Goal: Task Accomplishment & Management: Manage account settings

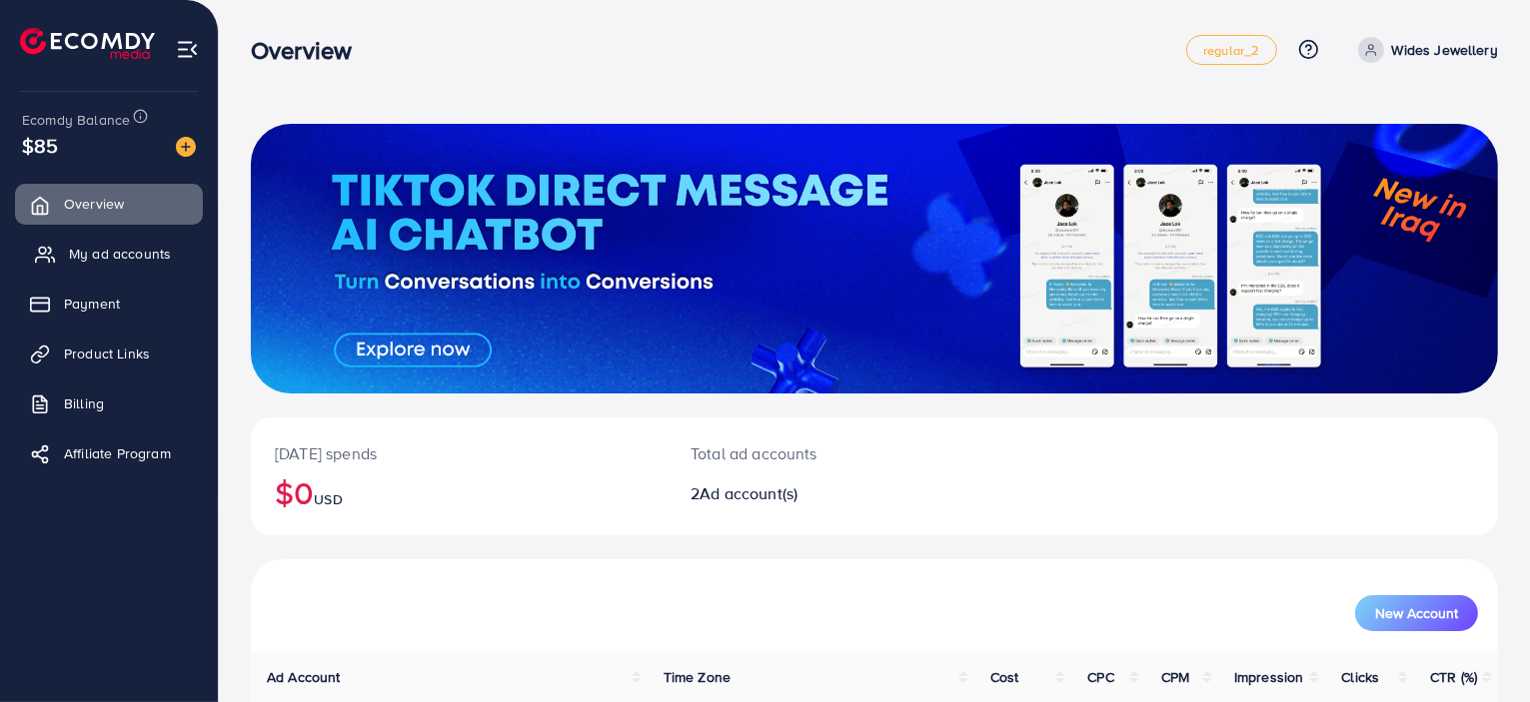
click at [85, 258] on span "My ad accounts" at bounding box center [120, 254] width 102 height 20
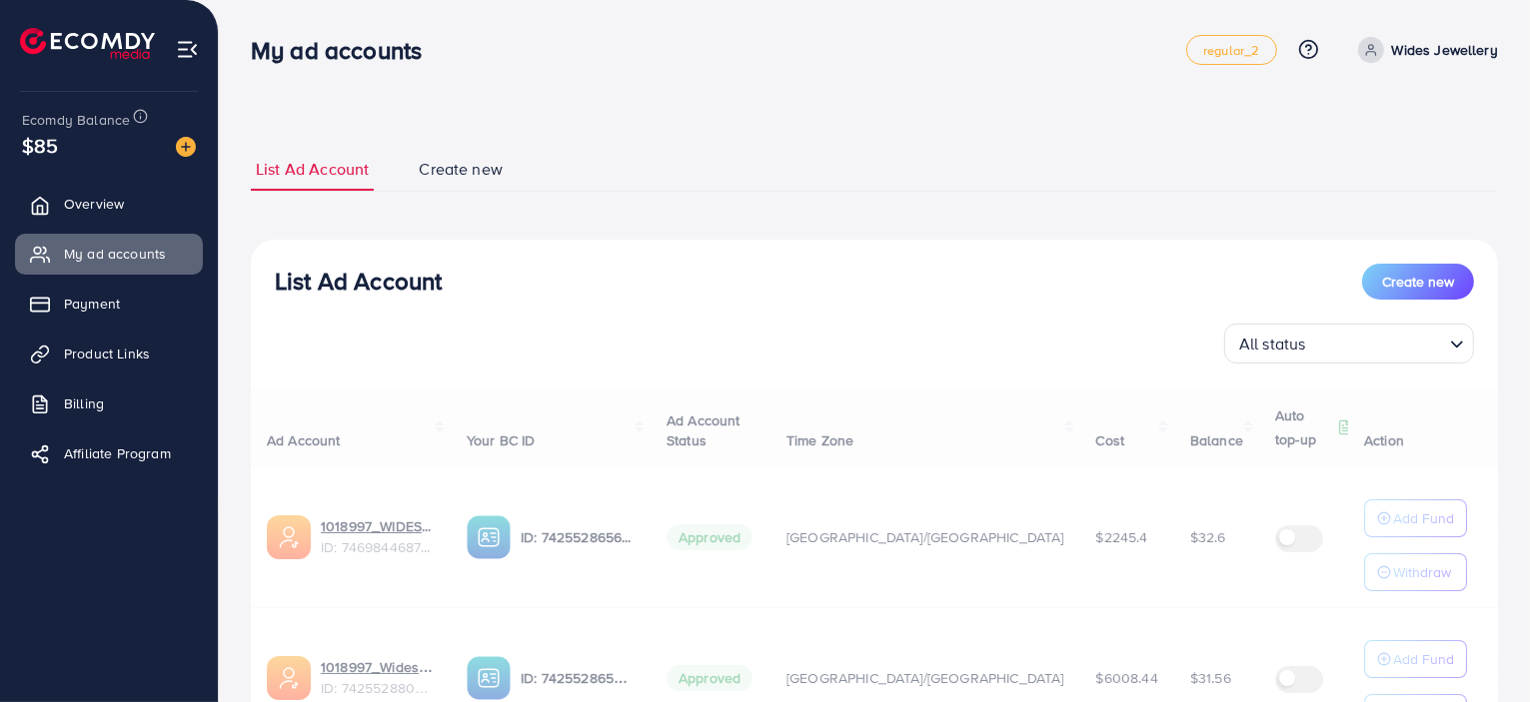
scroll to position [68, 0]
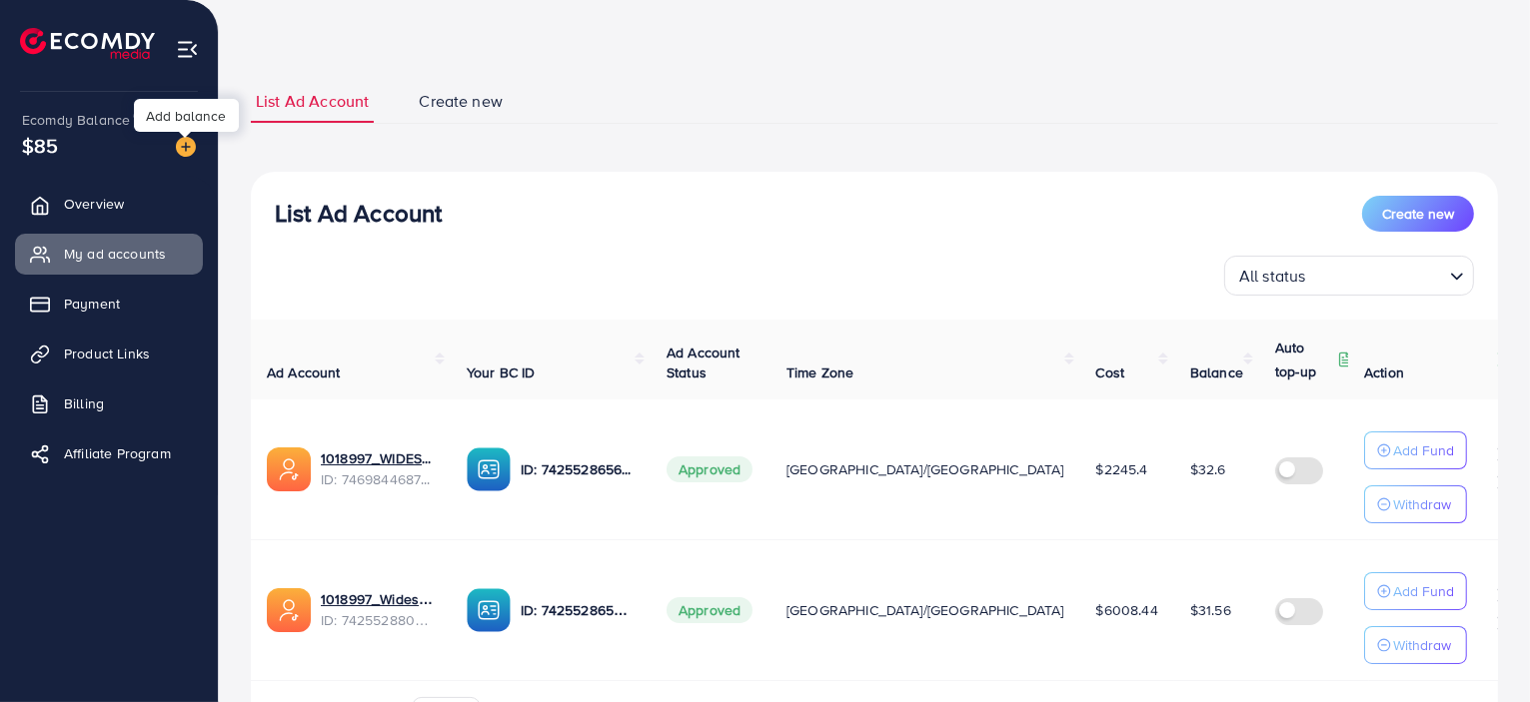
click at [176, 151] on img at bounding box center [186, 147] width 20 height 20
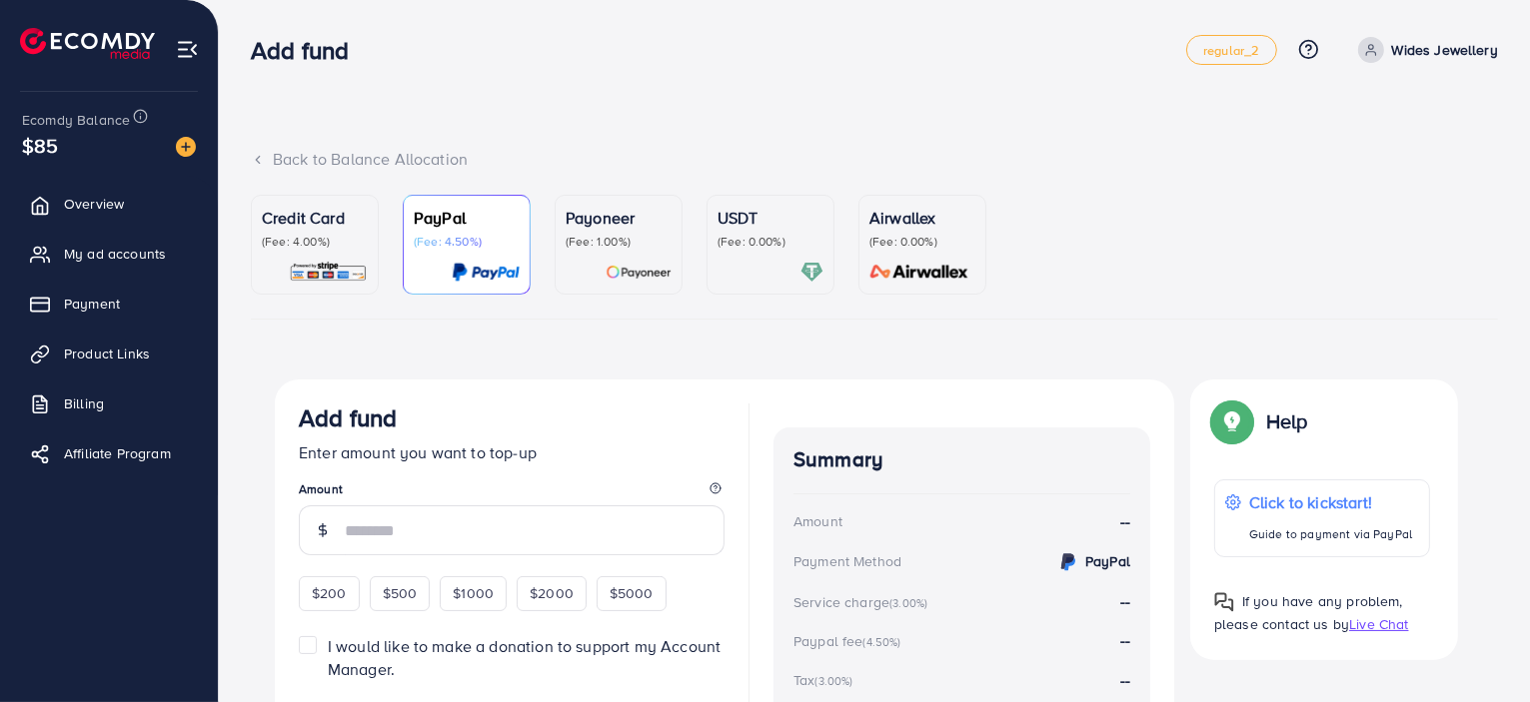
click at [621, 247] on p "(Fee: 1.00%)" at bounding box center [619, 242] width 106 height 16
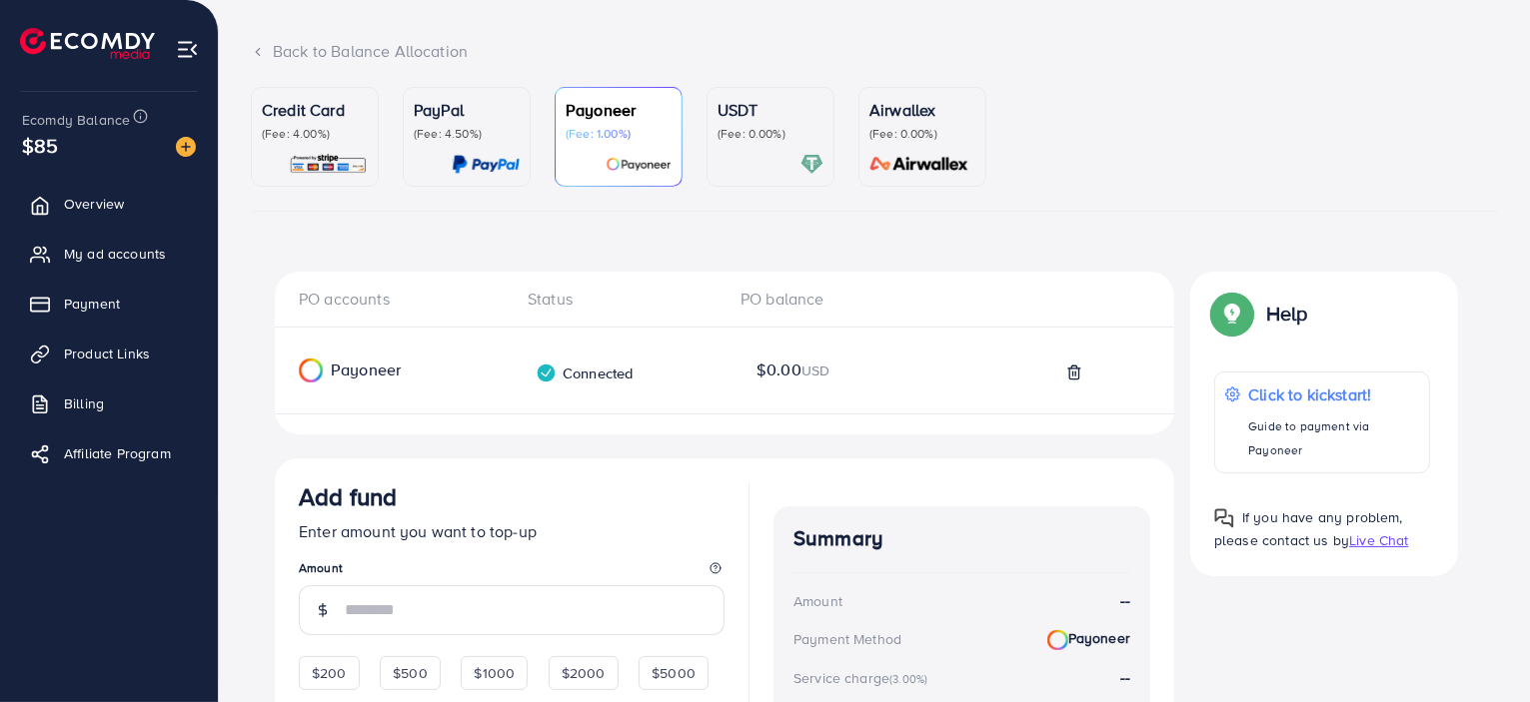
scroll to position [204, 0]
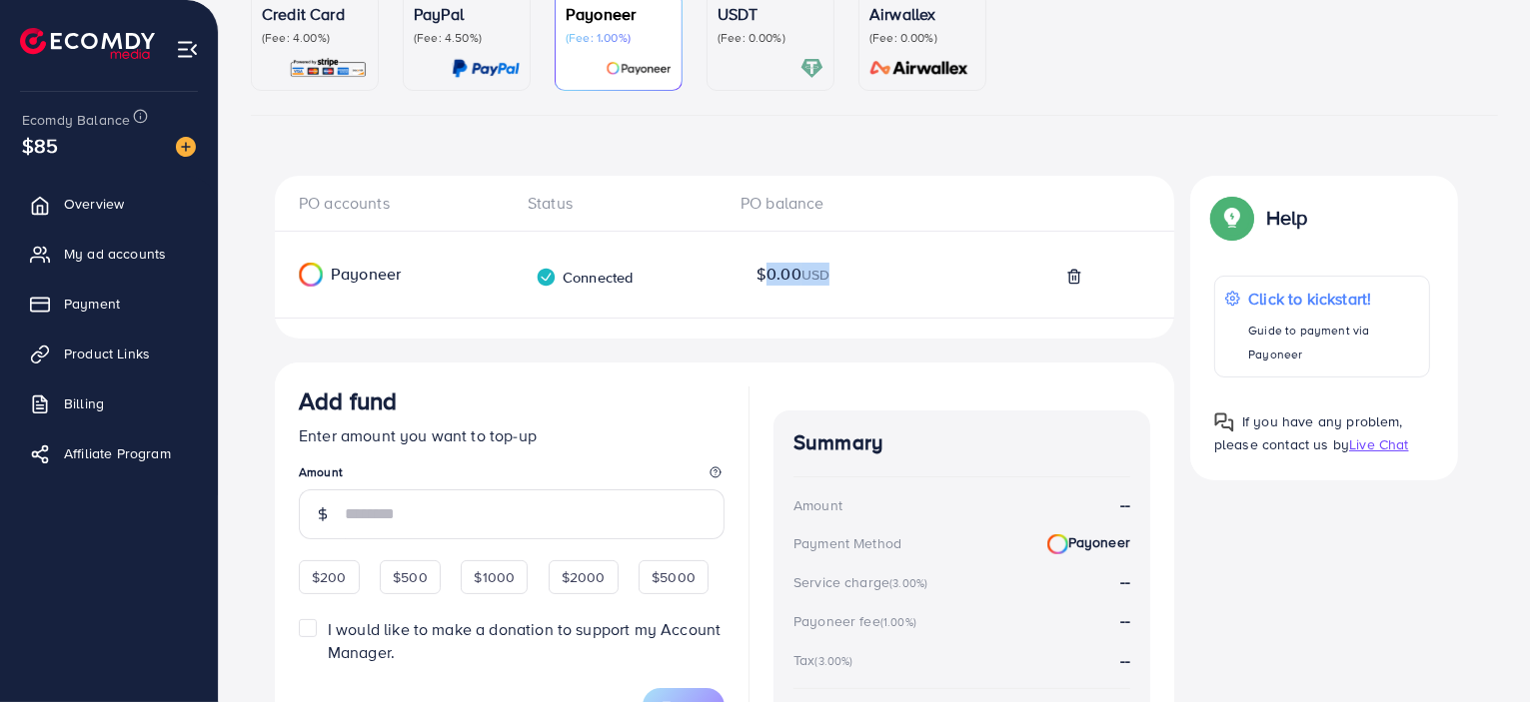
drag, startPoint x: 743, startPoint y: 272, endPoint x: 840, endPoint y: 281, distance: 97.3
click at [840, 281] on div "Payoneer balance $0.00 USD" at bounding box center [792, 274] width 105 height 23
click at [1176, 348] on div "Help Help Click to kickstart! Guide to payment via Payoneer If you have any pro…" at bounding box center [1324, 328] width 300 height 304
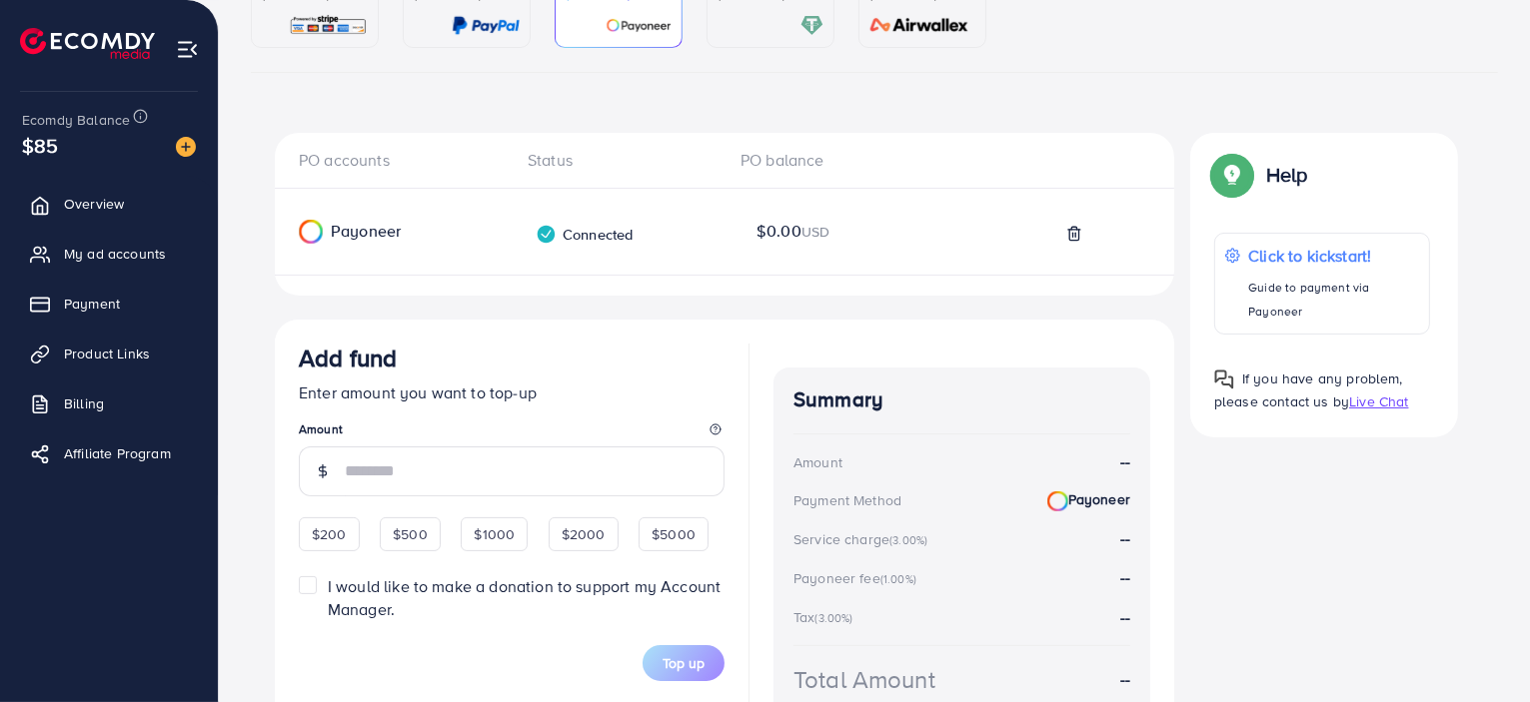
scroll to position [0, 0]
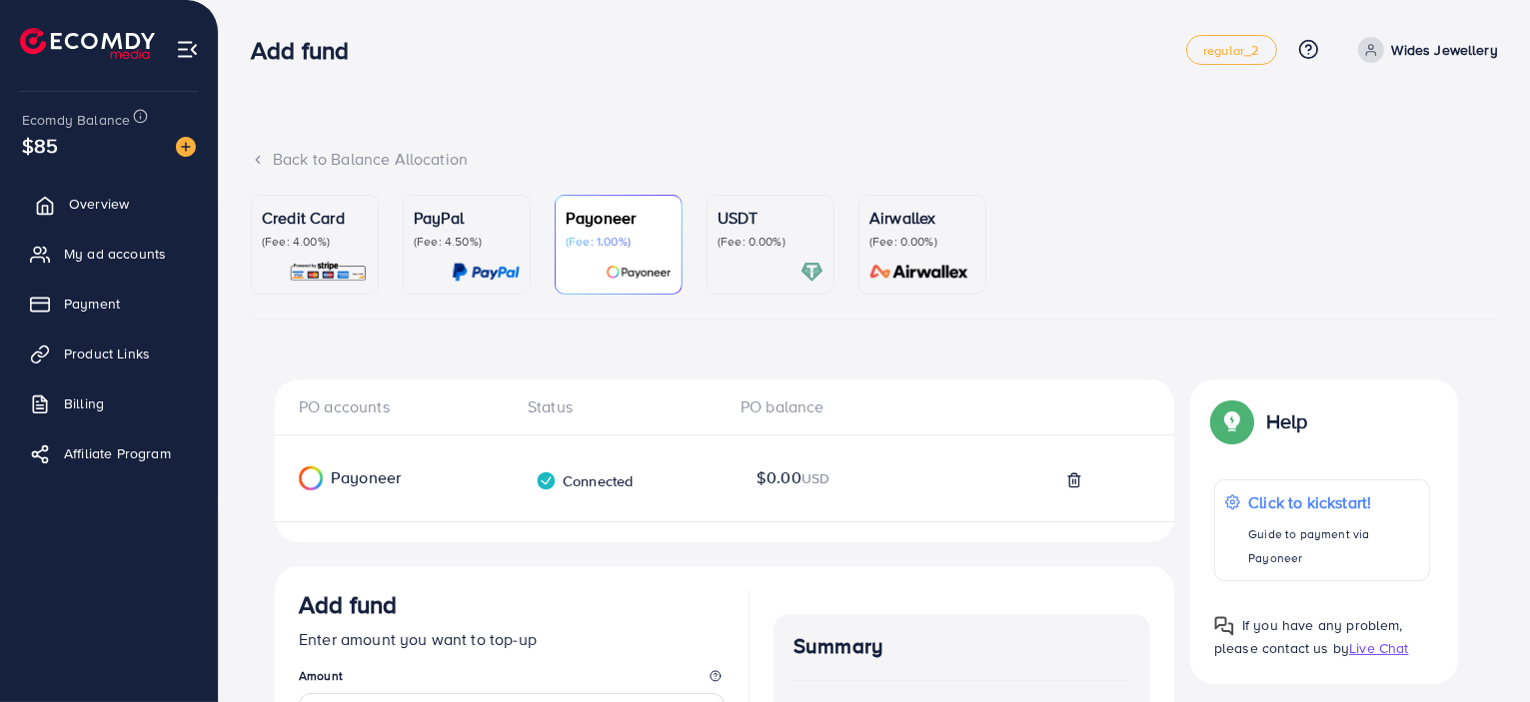
click at [151, 199] on link "Overview" at bounding box center [109, 204] width 188 height 40
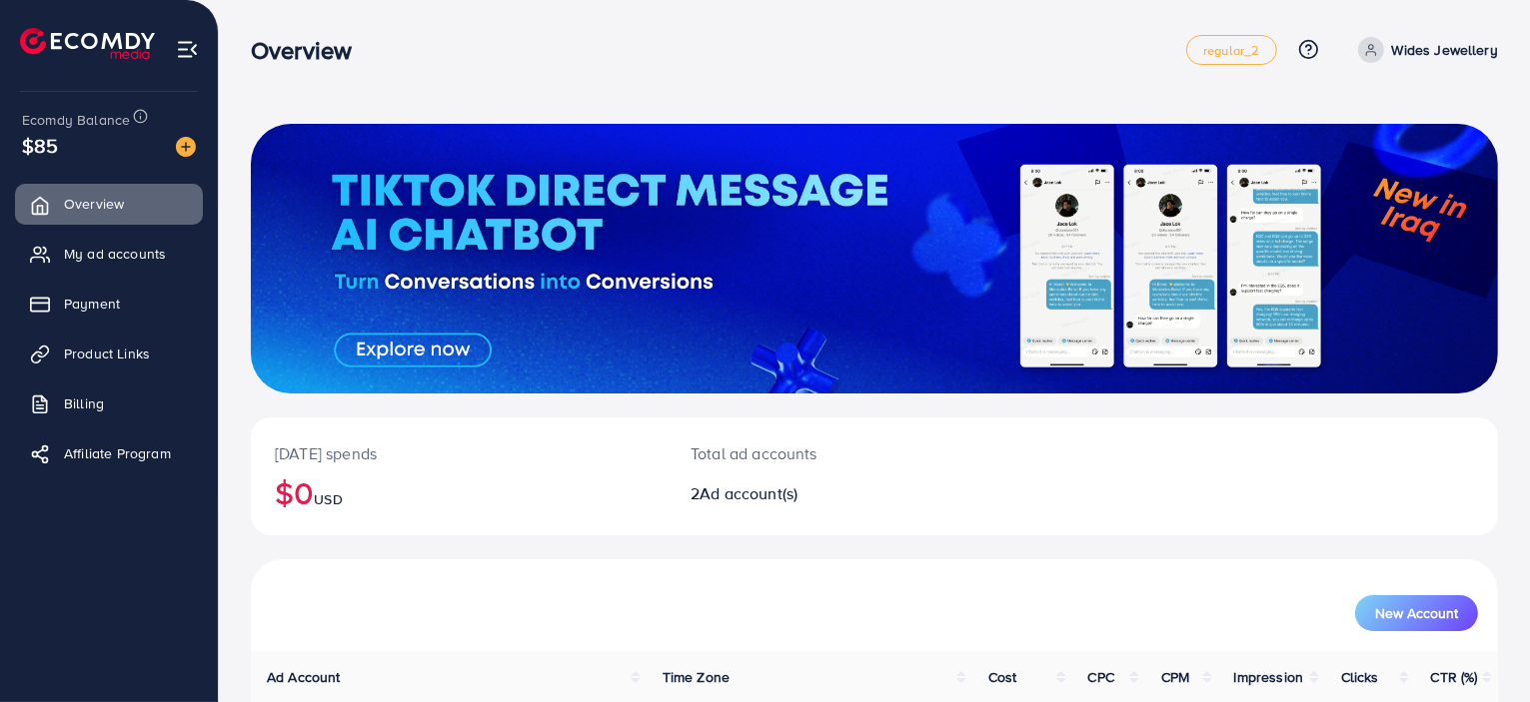
drag, startPoint x: 824, startPoint y: 446, endPoint x: 678, endPoint y: 442, distance: 145.9
click at [678, 442] on div "Total ad accounts 2 Ad account(s)" at bounding box center [823, 477] width 312 height 118
click at [664, 445] on div "[DATE] spends $0 USD" at bounding box center [459, 477] width 416 height 118
drag, startPoint x: 676, startPoint y: 451, endPoint x: 828, endPoint y: 455, distance: 151.9
click at [828, 455] on div "Total ad accounts 2 Ad account(s)" at bounding box center [823, 477] width 312 height 118
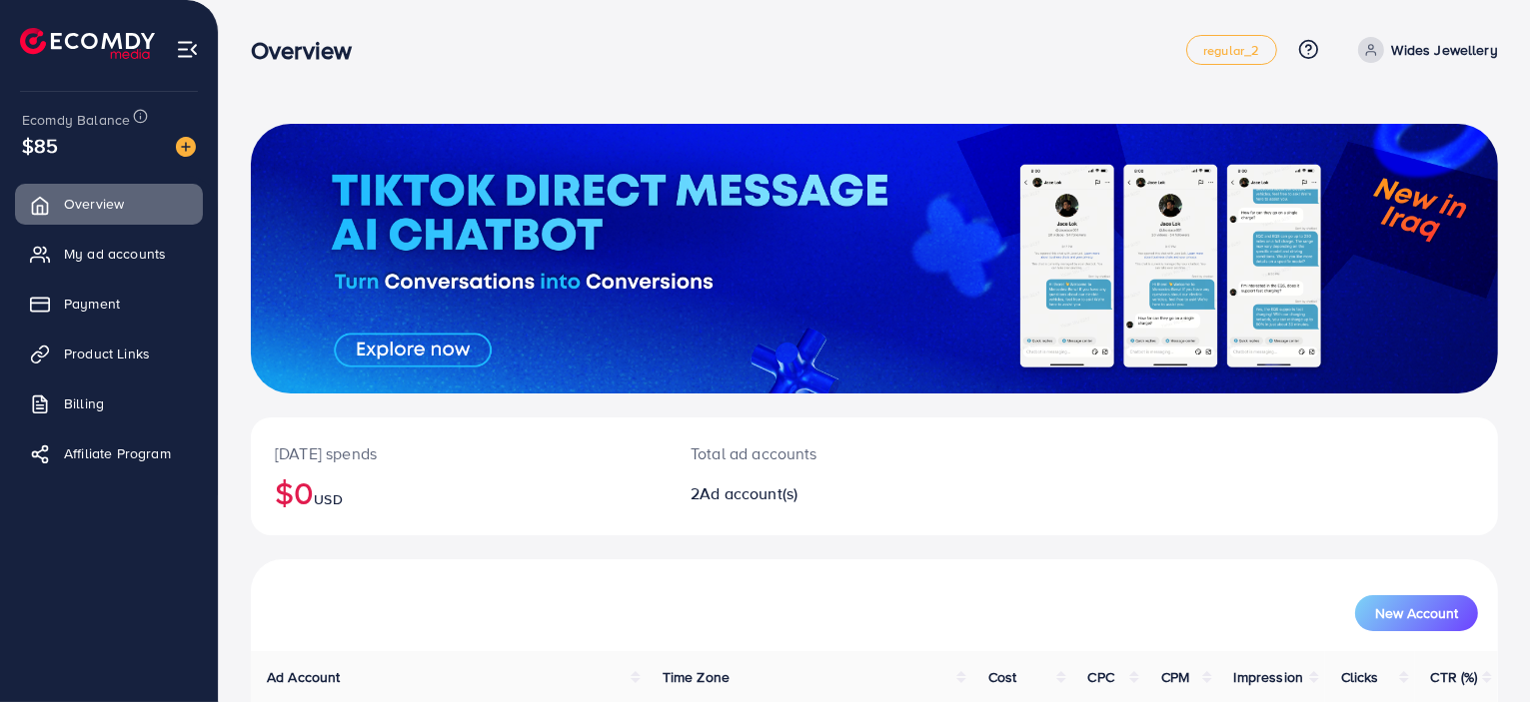
click at [828, 455] on p "Total ad accounts" at bounding box center [822, 454] width 264 height 24
drag, startPoint x: 825, startPoint y: 447, endPoint x: 668, endPoint y: 447, distance: 157.9
click at [668, 447] on div "Total ad accounts 2 Ad account(s)" at bounding box center [823, 477] width 312 height 118
drag, startPoint x: 675, startPoint y: 447, endPoint x: 823, endPoint y: 447, distance: 147.9
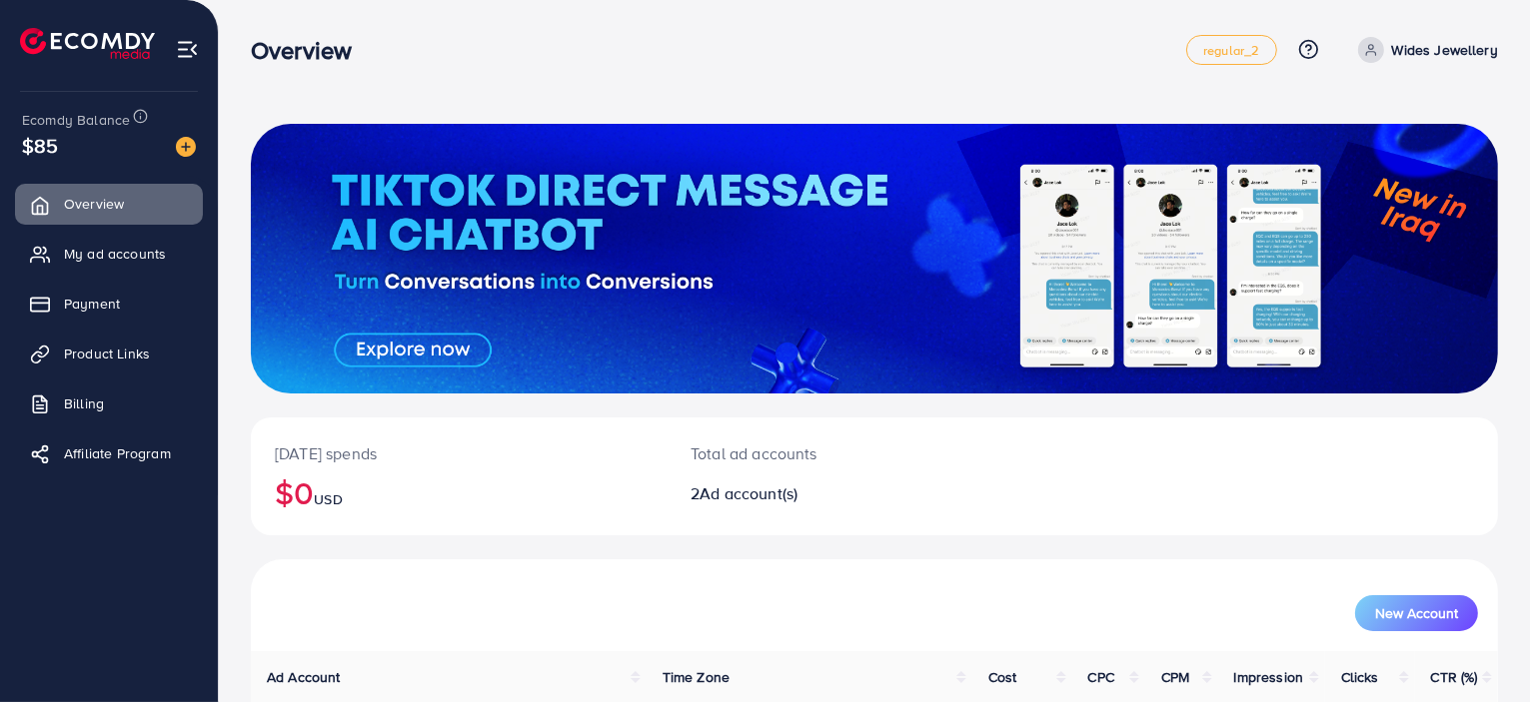
click at [823, 447] on div "Total ad accounts 2 Ad account(s)" at bounding box center [823, 477] width 312 height 118
click at [823, 447] on p "Total ad accounts" at bounding box center [822, 454] width 264 height 24
drag, startPoint x: 823, startPoint y: 447, endPoint x: 664, endPoint y: 447, distance: 159.9
click at [664, 447] on div "[DATE] spends $0 USD Total ad accounts 2 Ad account(s)" at bounding box center [874, 477] width 1247 height 118
click at [673, 447] on div "Total ad accounts 2 Ad account(s)" at bounding box center [823, 477] width 312 height 118
